Goal: Find specific page/section: Find specific page/section

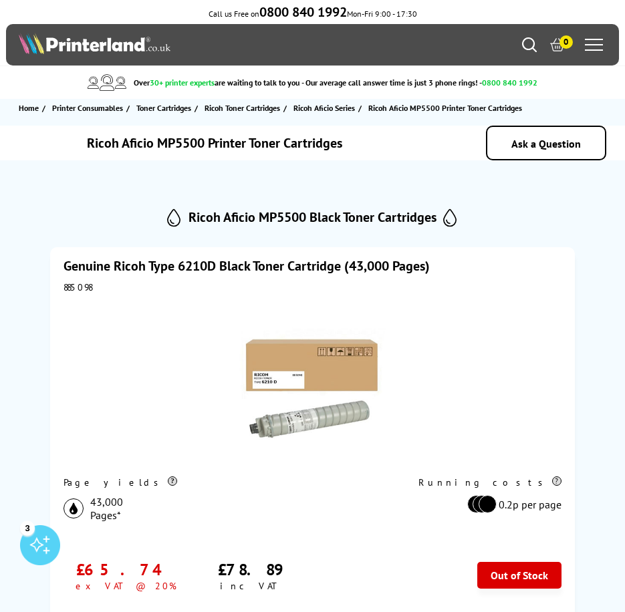
click at [183, 145] on h1 "Ricoh Aficio MP5500 Printer Toner Cartridges" at bounding box center [214, 142] width 255 height 17
copy h1 "MP5500"
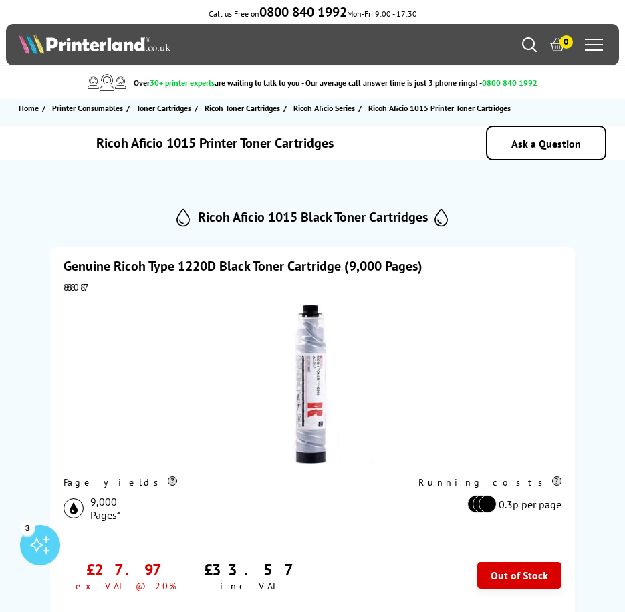
click at [276, 221] on h2 "Ricoh Aficio 1015 Black Toner Cartridges" at bounding box center [313, 217] width 230 height 17
copy h2 "1015"
